Goal: Information Seeking & Learning: Check status

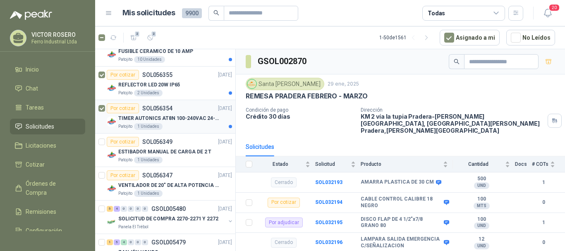
scroll to position [1282, 0]
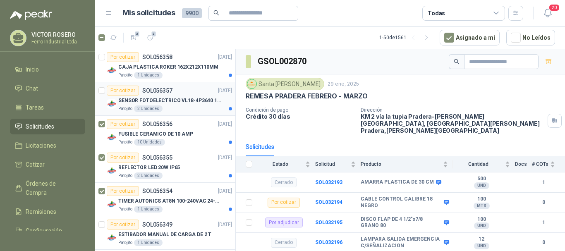
click at [103, 94] on div at bounding box center [101, 99] width 7 height 26
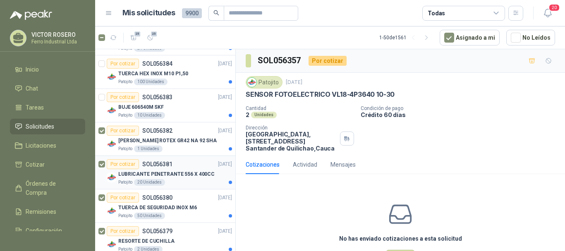
scroll to position [455, 0]
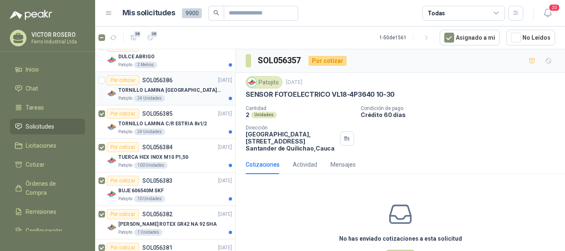
click at [102, 84] on div at bounding box center [101, 88] width 7 height 26
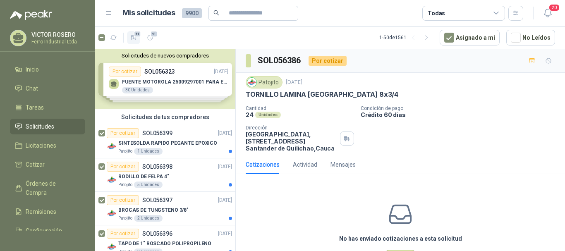
click at [132, 40] on icon "button" at bounding box center [133, 37] width 7 height 7
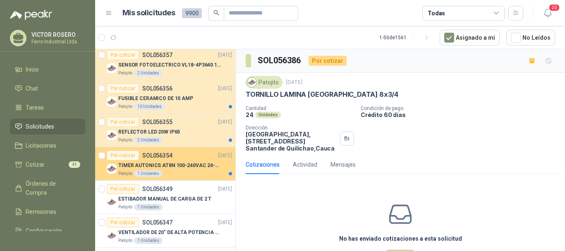
scroll to position [1323, 0]
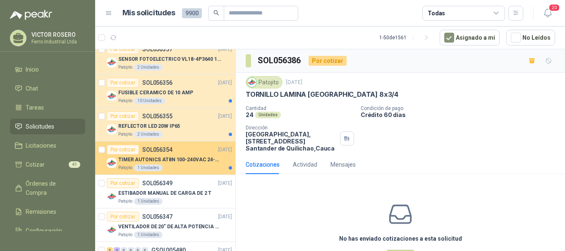
click at [167, 159] on p "TIMER AUTONICS AT8N 100-240VAC 24-240VD" at bounding box center [169, 160] width 103 height 8
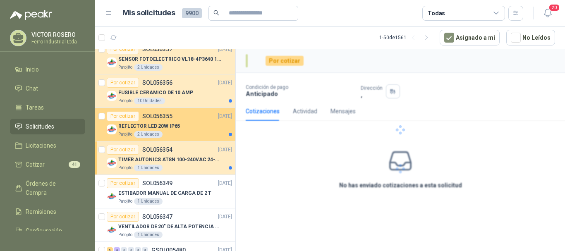
click at [167, 128] on p "REFLECTOR LED 20W IP65" at bounding box center [149, 126] width 62 height 8
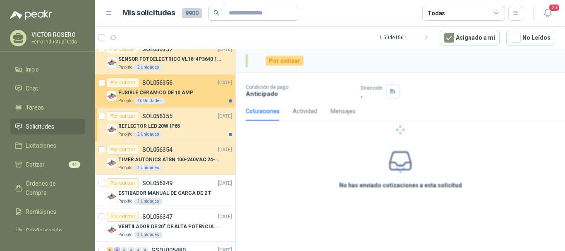
click at [176, 92] on p "FUSIBLE CERAMICO DE 10 AMP" at bounding box center [155, 93] width 75 height 8
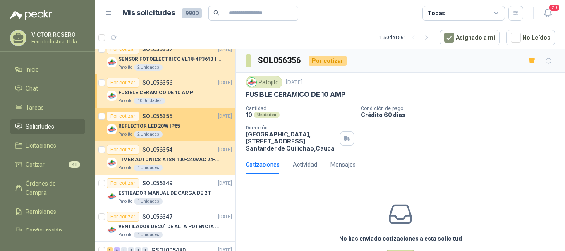
scroll to position [1282, 0]
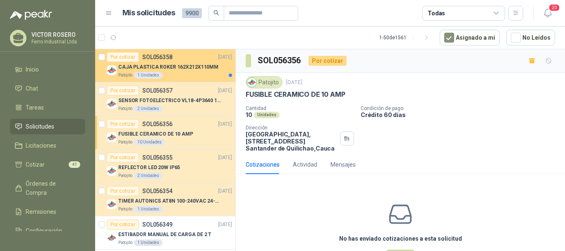
click at [175, 74] on div "Patojito 1 Unidades" at bounding box center [175, 75] width 114 height 7
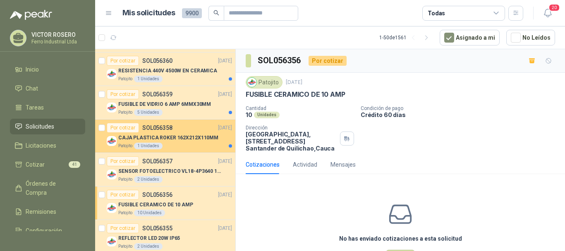
scroll to position [1199, 0]
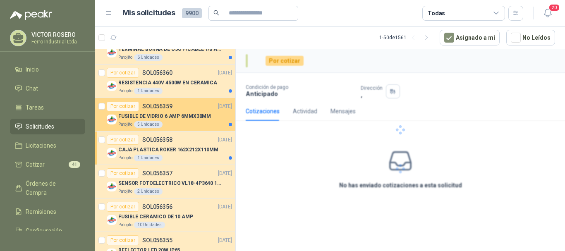
click at [187, 119] on p "FUSIBLE DE VIDRIO 6 AMP 6MMX30MM" at bounding box center [164, 116] width 93 height 8
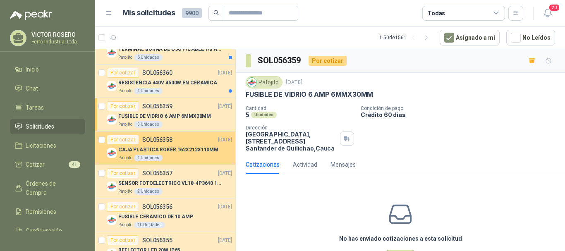
scroll to position [1157, 0]
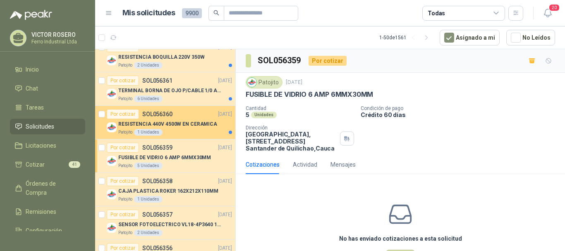
click at [173, 125] on p "RESISTENCIA 440V 4500W EN CERAMICA" at bounding box center [167, 124] width 99 height 8
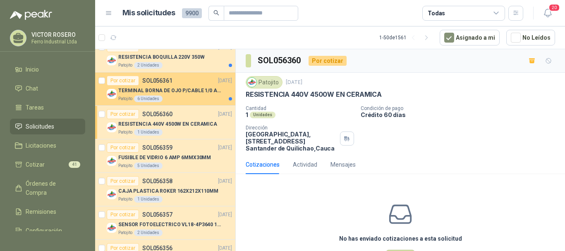
click at [181, 91] on p "TERMINAL BORNA DE OJO P/CABLE 1/0 AWG" at bounding box center [169, 91] width 103 height 8
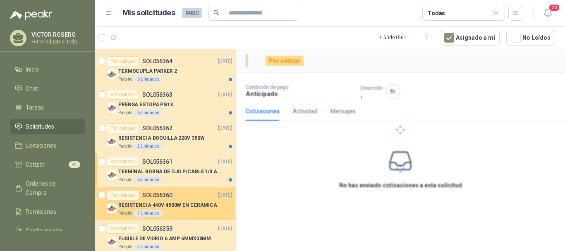
scroll to position [1075, 0]
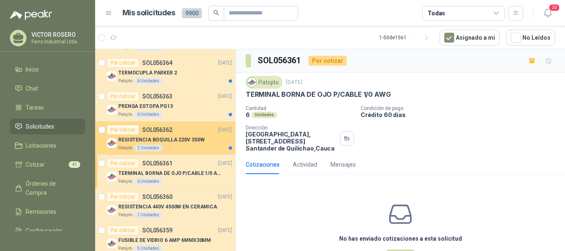
click at [175, 141] on p "RESISTENCIA BOQUILLA 220V 350W" at bounding box center [161, 140] width 86 height 8
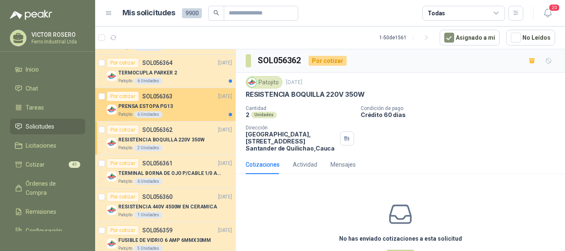
click at [175, 108] on div "PRENSA ESTOPA PG13" at bounding box center [175, 106] width 114 height 10
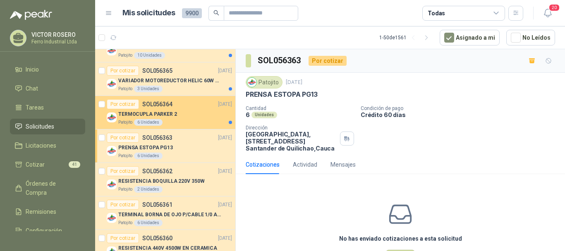
click at [170, 107] on div "Por cotizar SOL056364" at bounding box center [140, 104] width 66 height 10
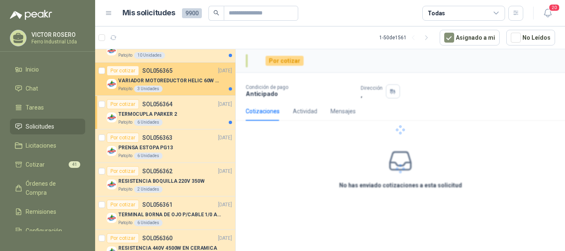
click at [172, 79] on p "VARIADOR MOTOREDUCTOR HELIC 60W 110V" at bounding box center [169, 81] width 103 height 8
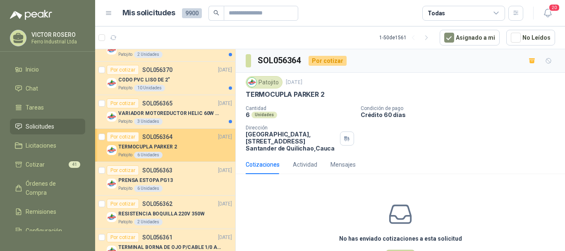
scroll to position [992, 0]
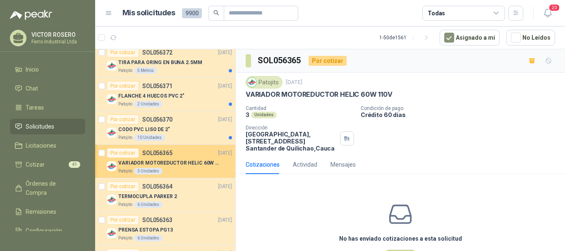
scroll to position [951, 0]
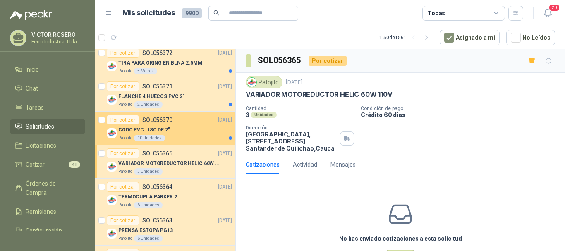
click at [168, 131] on div "CODO PVC LISO DE 2"" at bounding box center [175, 130] width 114 height 10
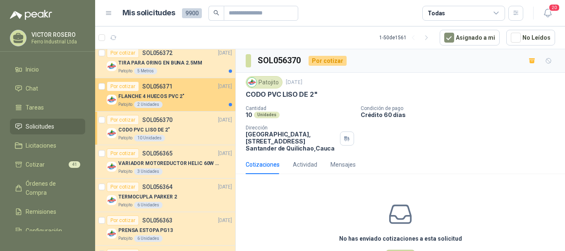
click at [175, 100] on div "FLANCHE 4 HUECOS PVC 2"" at bounding box center [175, 96] width 114 height 10
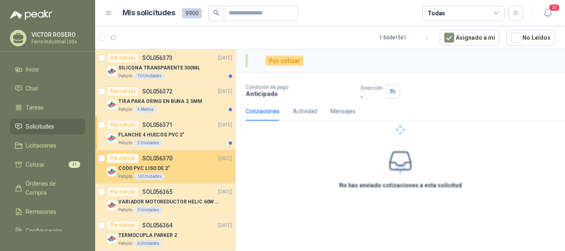
scroll to position [909, 0]
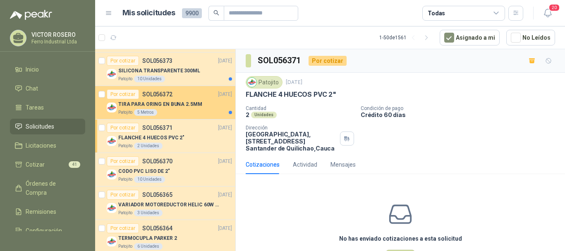
click at [170, 107] on p "TIRA PARA ORING EN BUNA 2.5MM" at bounding box center [160, 104] width 84 height 8
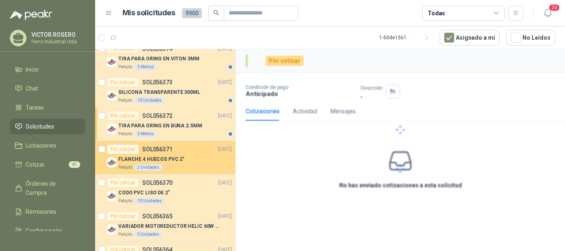
scroll to position [868, 0]
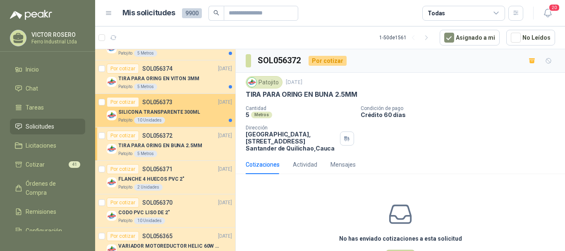
click at [177, 116] on div "SILICONA TRANSPARENTE 300ML" at bounding box center [175, 112] width 114 height 10
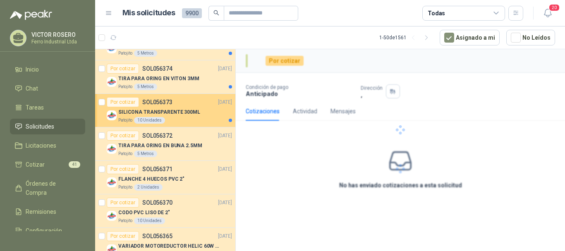
scroll to position [827, 0]
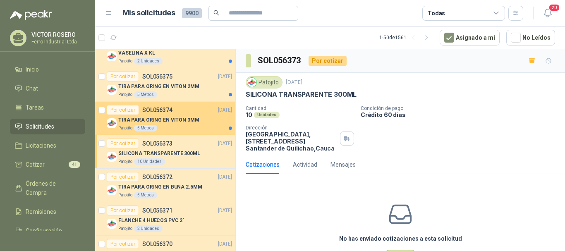
click at [175, 120] on p "TIRA PARA ORING EN VITON 3MM" at bounding box center [158, 120] width 81 height 8
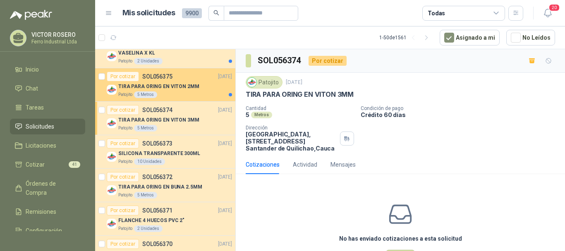
click at [172, 90] on p "TIRA PARA ORING EN VITON 2MM" at bounding box center [158, 87] width 81 height 8
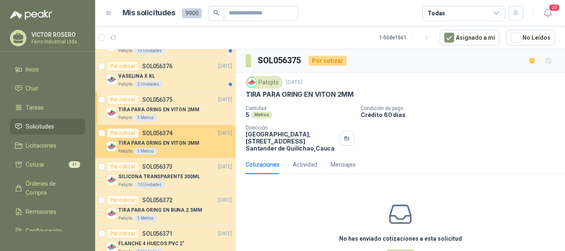
scroll to position [785, 0]
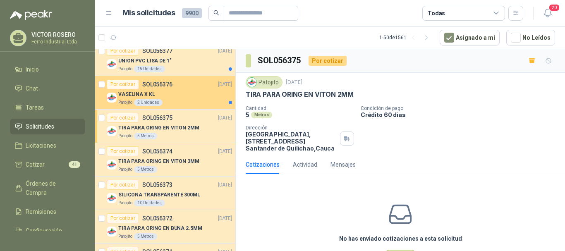
click at [174, 102] on div "Patojito 2 Unidades" at bounding box center [175, 102] width 114 height 7
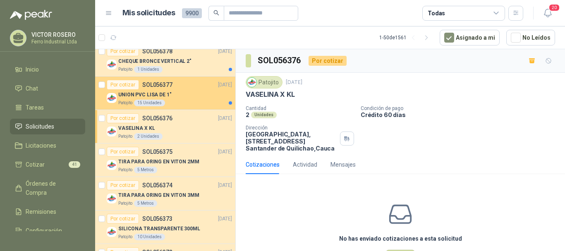
scroll to position [744, 0]
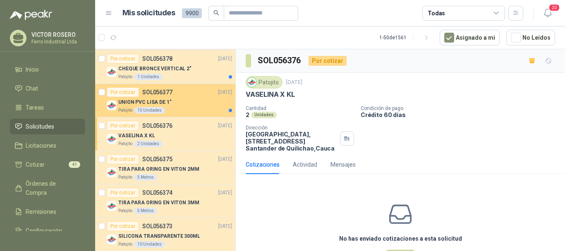
click at [177, 103] on div "UNION PVC LISA DE 1"" at bounding box center [175, 102] width 114 height 10
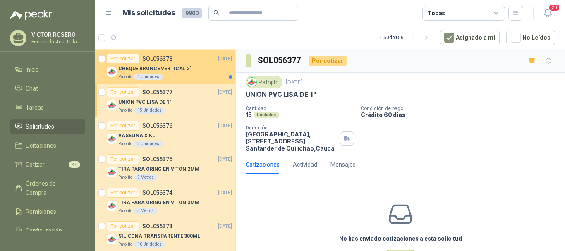
click at [177, 74] on div "Patojito 1 Unidades" at bounding box center [175, 77] width 114 height 7
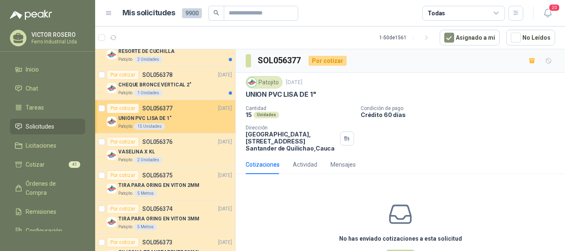
scroll to position [703, 0]
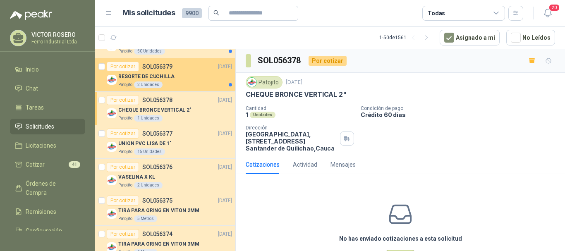
click at [180, 78] on div "RESORTE DE CUCHILLA" at bounding box center [175, 77] width 114 height 10
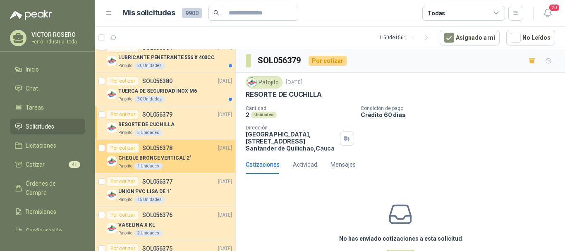
scroll to position [620, 0]
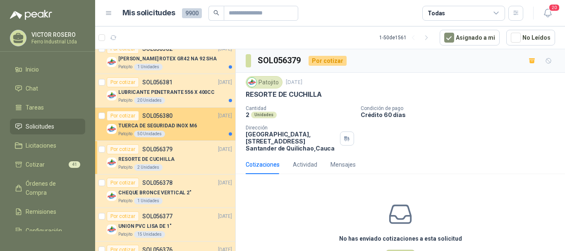
click at [176, 118] on div "Por cotizar SOL056380 [DATE]" at bounding box center [169, 116] width 125 height 10
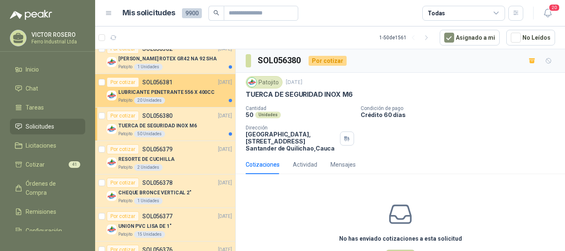
click at [175, 99] on div "Patojito 20 Unidades" at bounding box center [175, 100] width 114 height 7
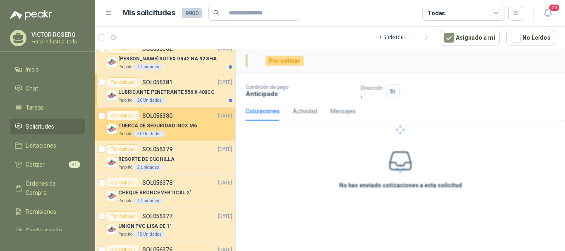
scroll to position [537, 0]
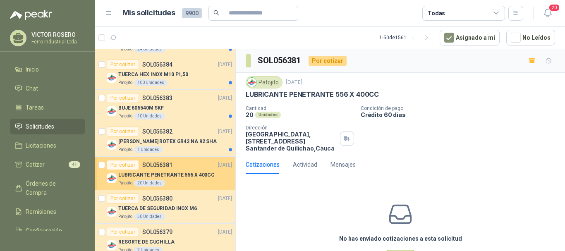
click at [165, 172] on p "LUBRICANTE PENETRANTE 556 X 400CC" at bounding box center [166, 175] width 96 height 8
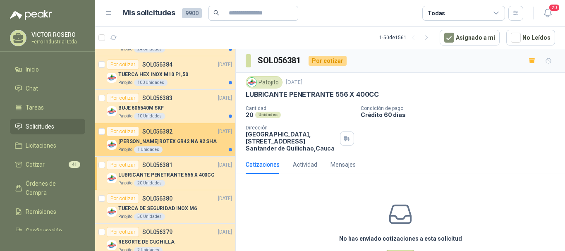
scroll to position [3, 0]
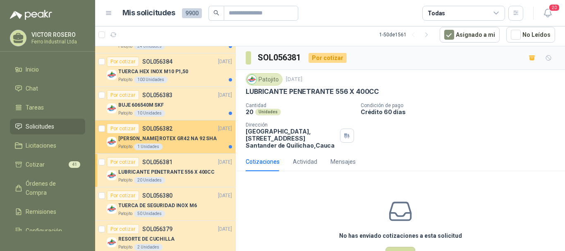
click at [166, 141] on p "[PERSON_NAME] ROTEX GR42 NA 92 SHA" at bounding box center [167, 139] width 98 height 8
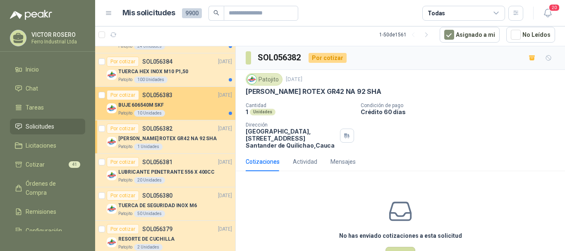
click at [168, 115] on div "Patojito 10 Unidades" at bounding box center [175, 113] width 114 height 7
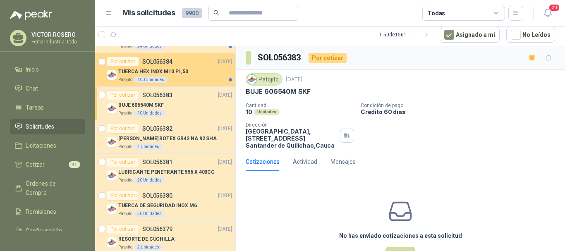
click at [168, 69] on p "TUERCA HEX INOX M10 P1,50" at bounding box center [153, 72] width 70 height 8
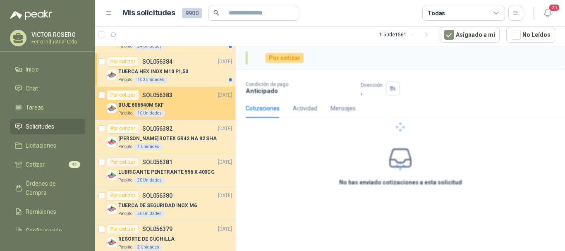
scroll to position [496, 0]
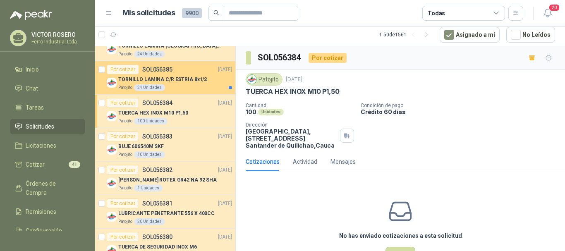
click at [160, 80] on p "TORNILLO LAMINA C/R ESTRIA 8x1/2" at bounding box center [162, 80] width 88 height 8
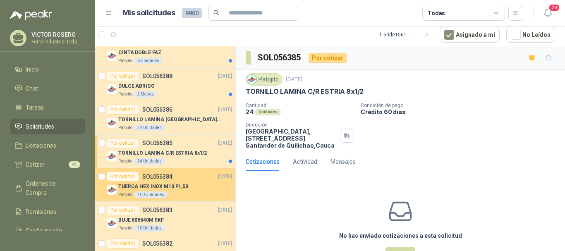
scroll to position [413, 0]
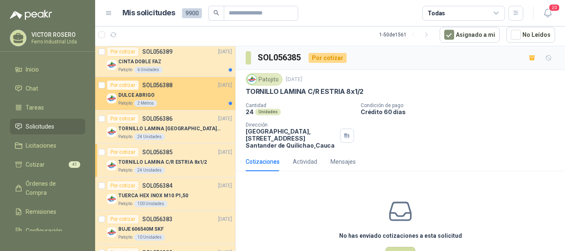
click at [169, 99] on div "DULCE ABRIGO" at bounding box center [175, 95] width 114 height 10
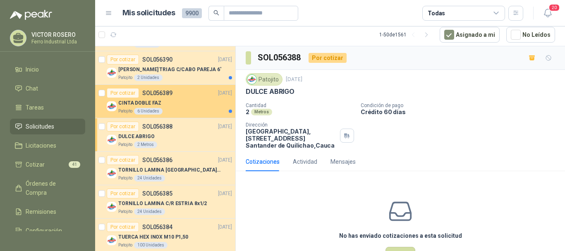
click at [169, 102] on div "CINTA DOBLE FAZ" at bounding box center [175, 103] width 114 height 10
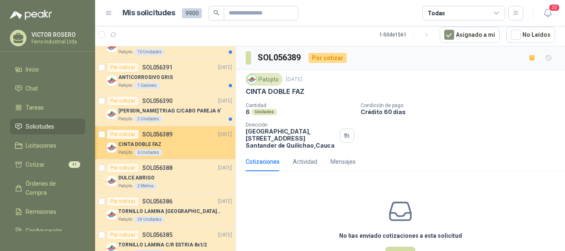
click at [169, 102] on p "SOL056390" at bounding box center [157, 101] width 30 height 6
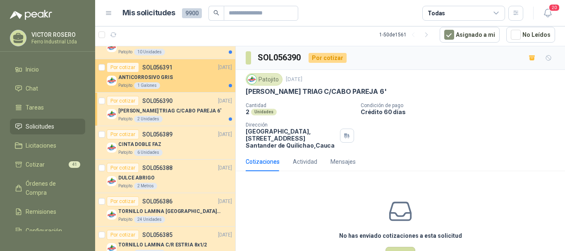
click at [175, 82] on div "ANTICORROSIVO GRIS" at bounding box center [175, 77] width 114 height 10
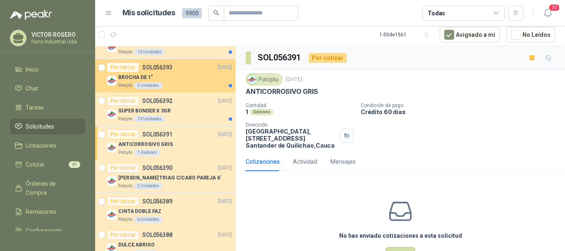
scroll to position [248, 0]
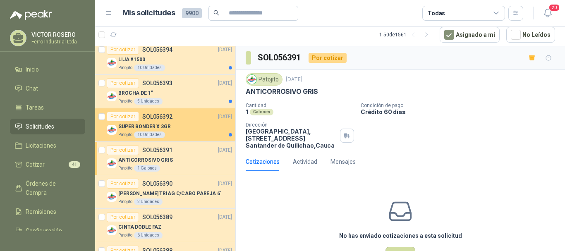
click at [161, 130] on p "SUPER BONDER X 3GR" at bounding box center [144, 127] width 53 height 8
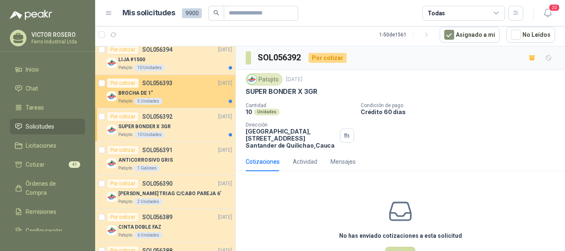
click at [174, 95] on div "BROCHA DE 1"" at bounding box center [175, 93] width 114 height 10
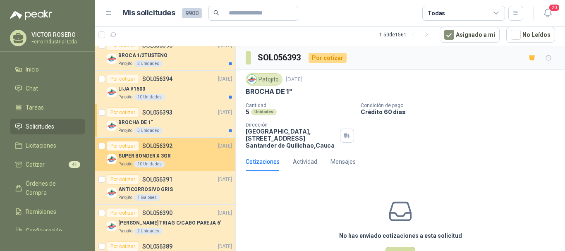
scroll to position [207, 0]
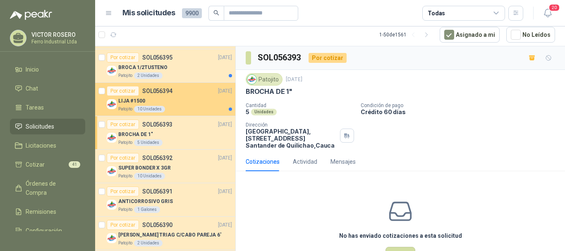
click at [165, 107] on div "Patojito 10 Unidades" at bounding box center [175, 109] width 114 height 7
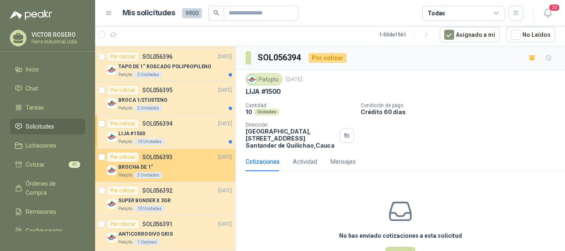
scroll to position [165, 0]
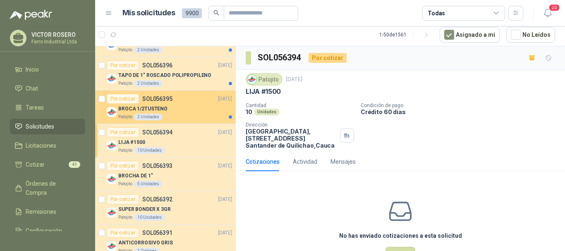
click at [165, 107] on div "BROCA 1/2TUSTENO" at bounding box center [175, 109] width 114 height 10
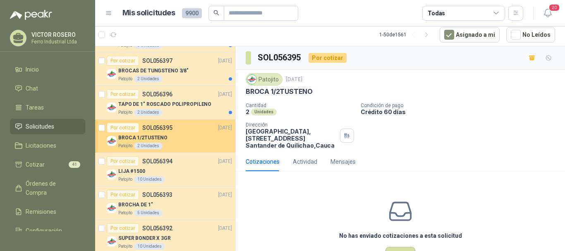
scroll to position [124, 0]
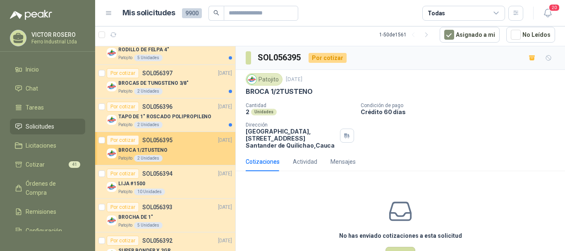
click at [165, 118] on p "TAPO DE 1" ROSCADO POLIPROPILENO" at bounding box center [164, 117] width 93 height 8
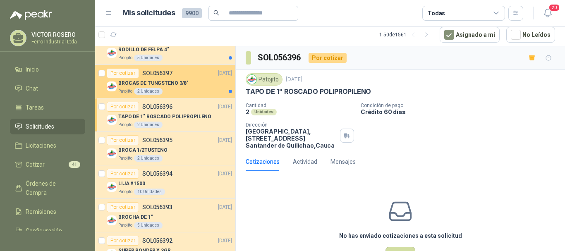
click at [172, 90] on div "Patojito 2 Unidades" at bounding box center [175, 91] width 114 height 7
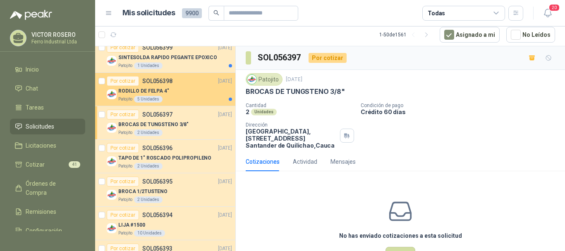
click at [172, 98] on div "Patojito 5 Unidades" at bounding box center [175, 99] width 114 height 7
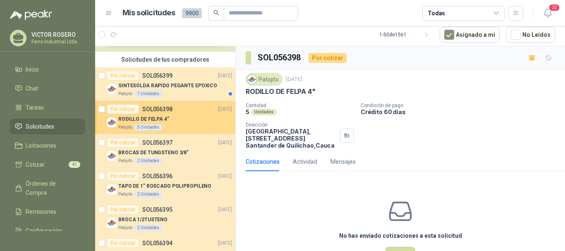
scroll to position [41, 0]
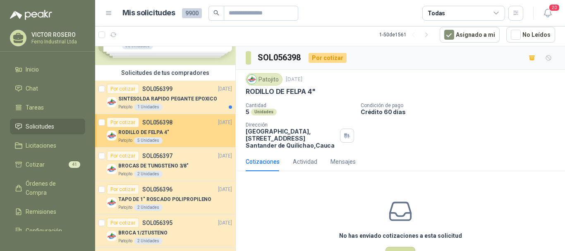
click at [172, 98] on p "SINTESOLDA RAPIDO PEGANTE EPOXICO" at bounding box center [167, 99] width 99 height 8
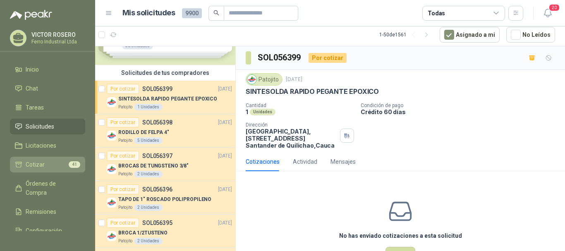
click at [43, 158] on link "Cotizar 41" at bounding box center [47, 165] width 75 height 16
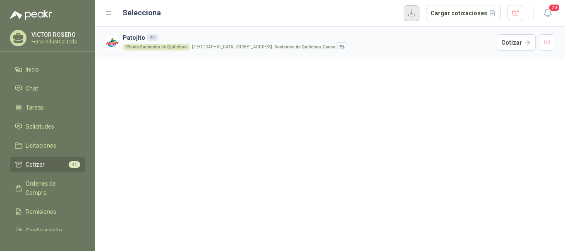
click at [414, 12] on button "button" at bounding box center [411, 13] width 16 height 16
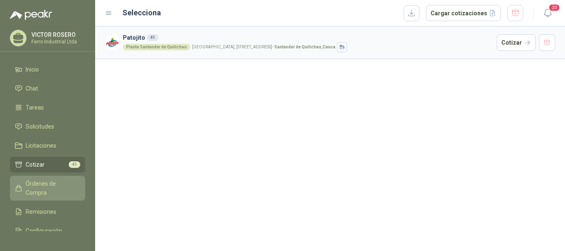
click at [38, 185] on span "Órdenes de Compra" at bounding box center [52, 188] width 52 height 18
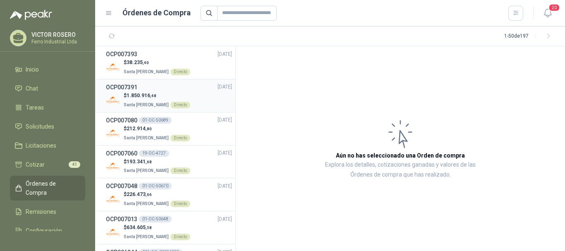
click at [179, 89] on div "OCP007391 [DATE]" at bounding box center [169, 87] width 126 height 9
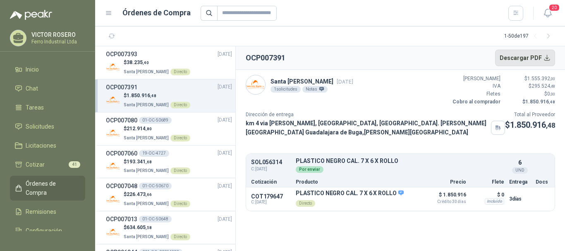
click at [518, 57] on button "Descargar PDF" at bounding box center [525, 58] width 60 height 17
click at [217, 56] on span "[DATE]" at bounding box center [224, 54] width 14 height 8
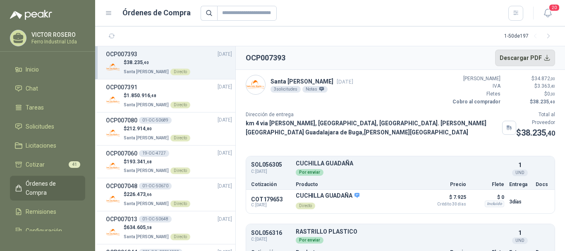
click at [514, 58] on button "Descargar PDF" at bounding box center [525, 58] width 60 height 17
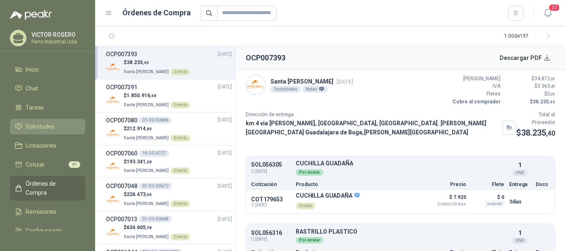
click at [38, 127] on span "Solicitudes" at bounding box center [40, 126] width 29 height 9
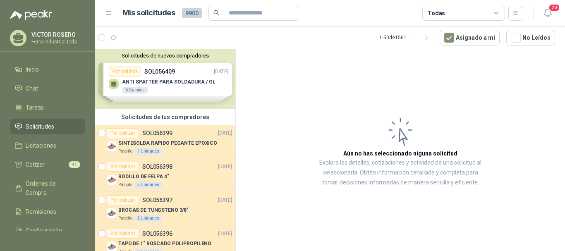
click at [107, 116] on div "Solicitudes de tus compradores" at bounding box center [165, 117] width 140 height 16
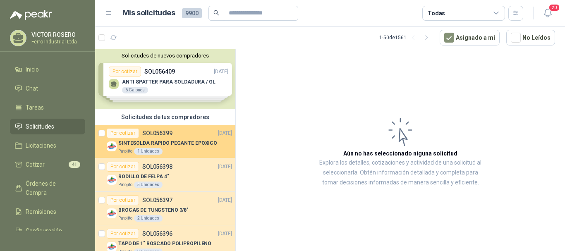
click at [190, 136] on div "Por cotizar SOL056399 [DATE]" at bounding box center [169, 133] width 125 height 10
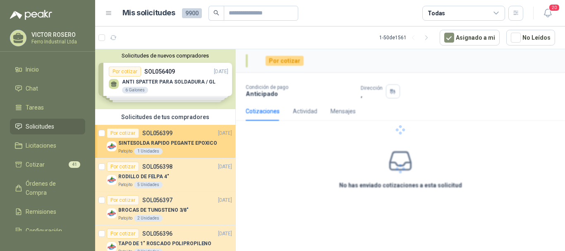
click at [190, 136] on div "Por cotizar SOL056399 [DATE]" at bounding box center [169, 133] width 125 height 10
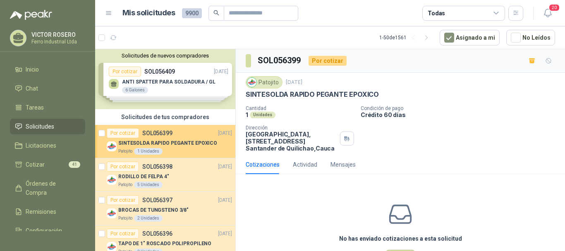
scroll to position [3, 0]
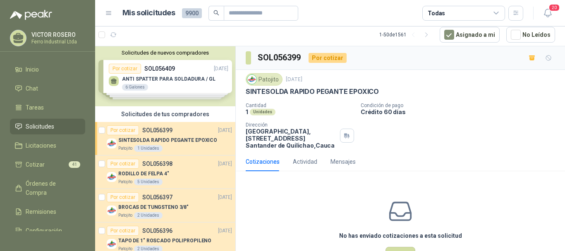
click at [208, 114] on div "Solicitudes de tus compradores" at bounding box center [165, 114] width 140 height 16
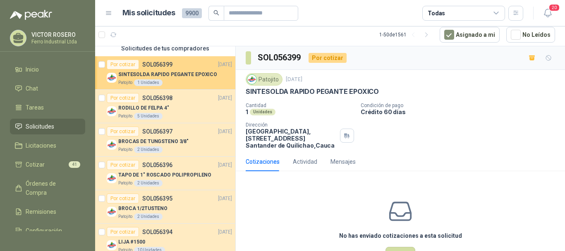
scroll to position [0, 0]
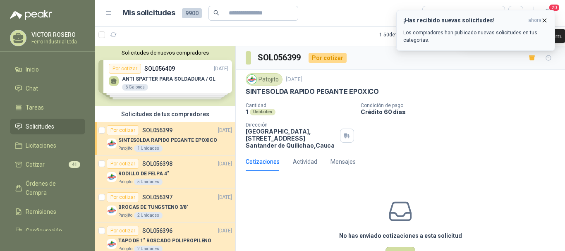
click at [544, 21] on icon "button" at bounding box center [544, 20] width 7 height 7
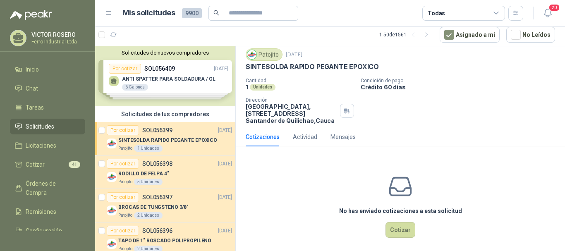
scroll to position [33, 0]
